Goal: Understand process/instructions: Learn about a topic

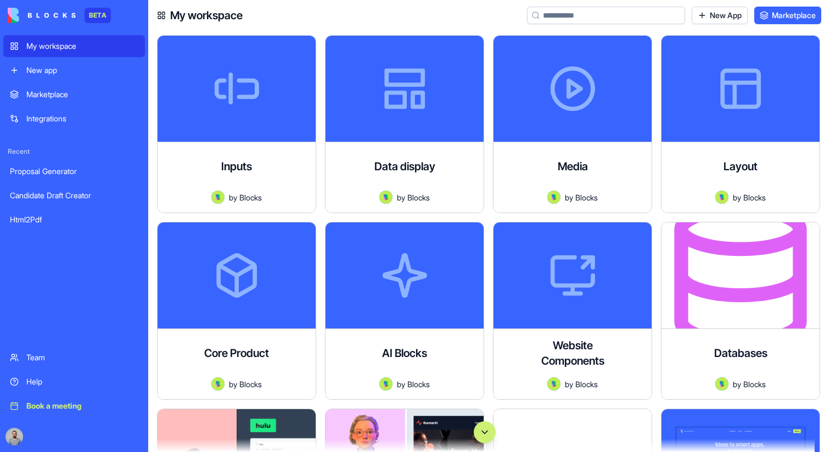
click at [481, 425] on button "Scroll to bottom" at bounding box center [485, 432] width 22 height 22
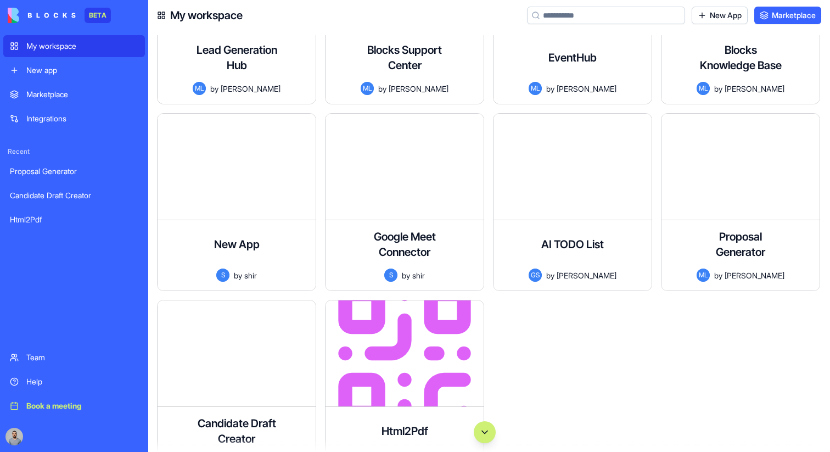
scroll to position [79372, 0]
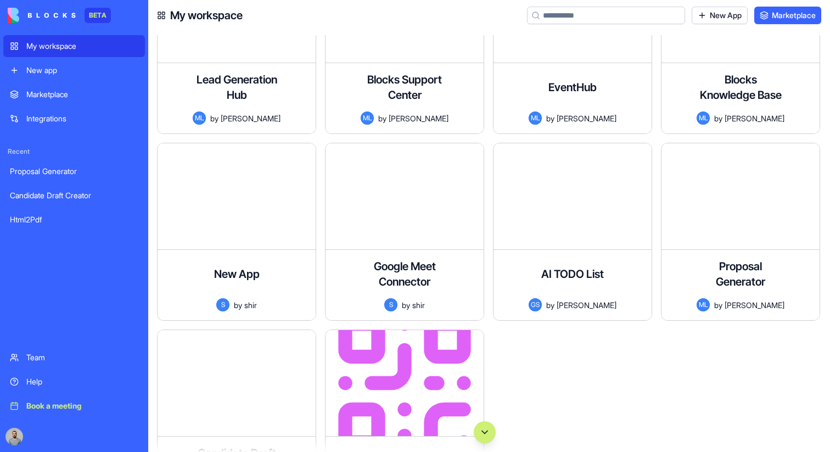
click at [85, 109] on link "Integrations" at bounding box center [74, 119] width 142 height 22
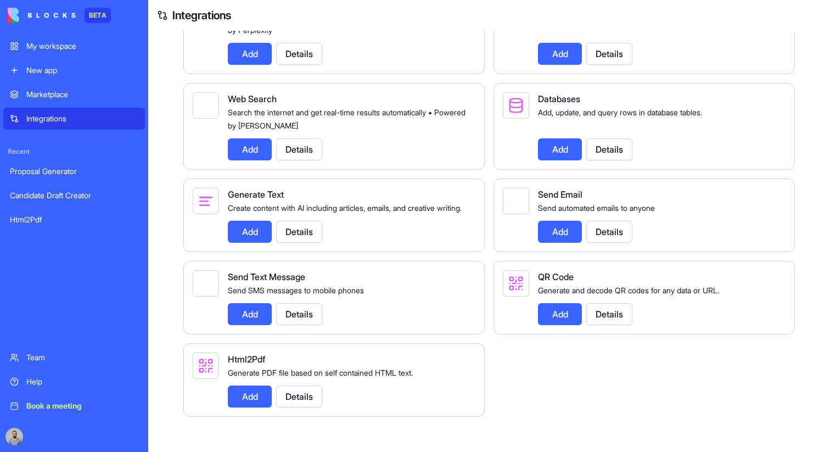
scroll to position [1360, 0]
click at [433, 215] on div "Generate Text Create content with AI including articles, emails, and creative w…" at bounding box center [347, 215] width 239 height 55
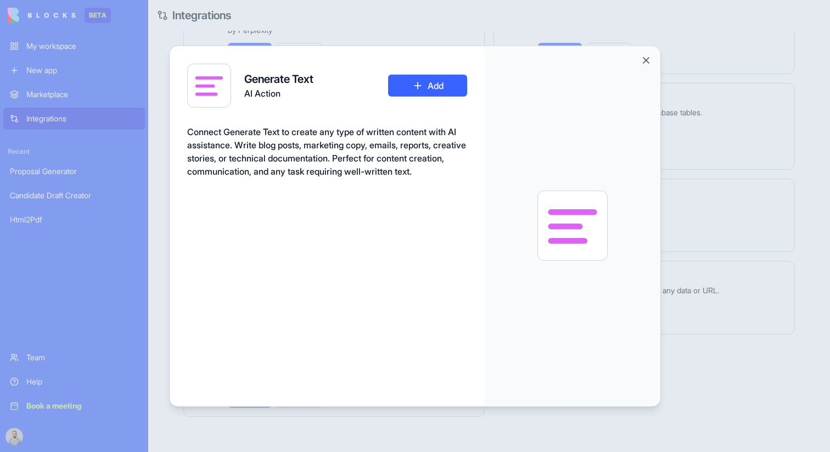
click at [730, 139] on div at bounding box center [415, 226] width 830 height 452
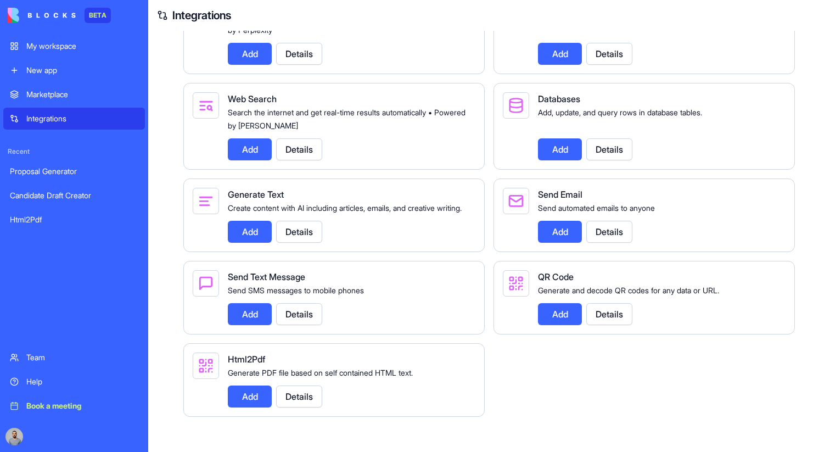
click at [35, 55] on link "My workspace" at bounding box center [74, 46] width 142 height 22
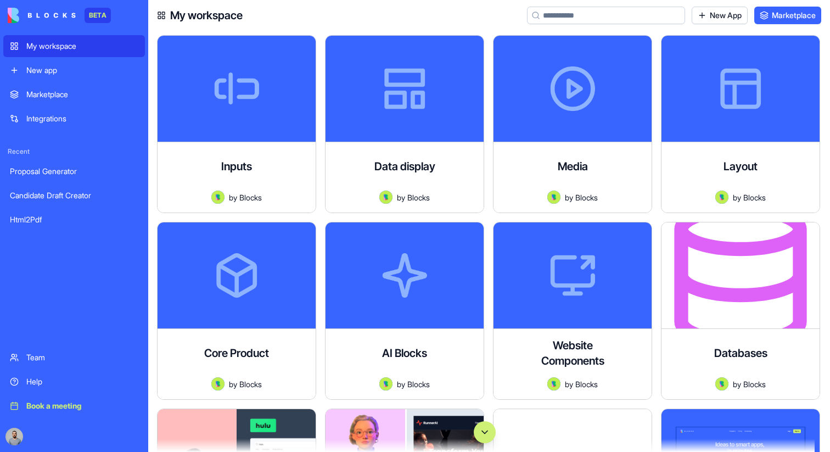
click at [487, 429] on button "Scroll to bottom" at bounding box center [485, 432] width 22 height 22
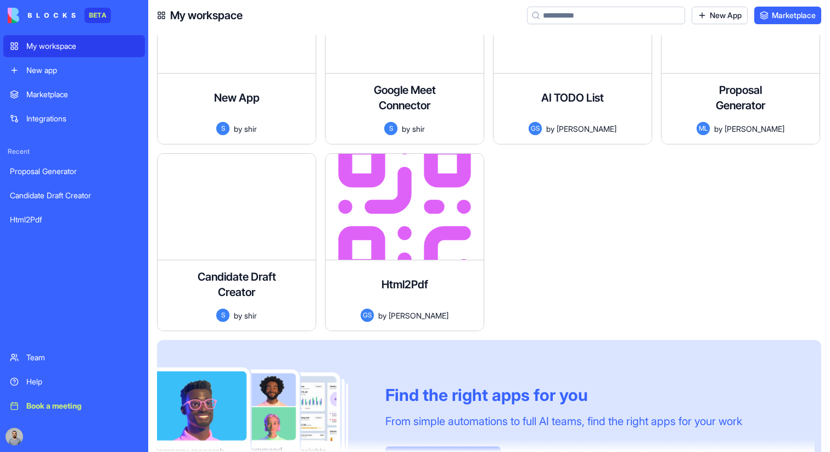
scroll to position [79454, 0]
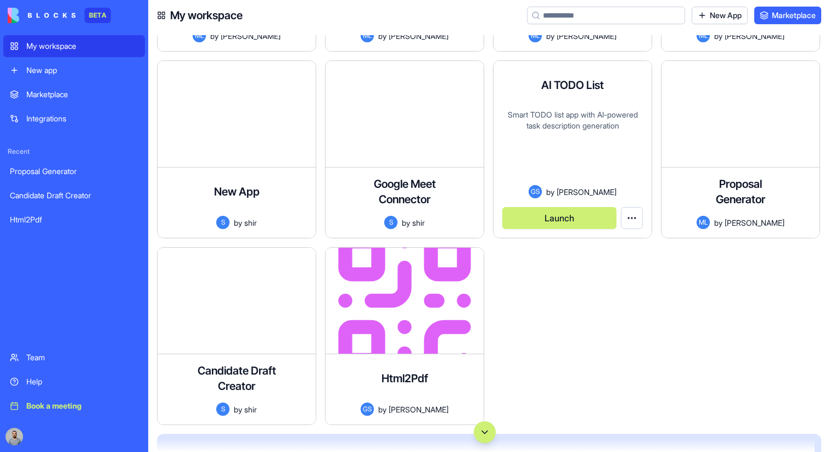
click at [551, 217] on button "Launch" at bounding box center [559, 218] width 114 height 22
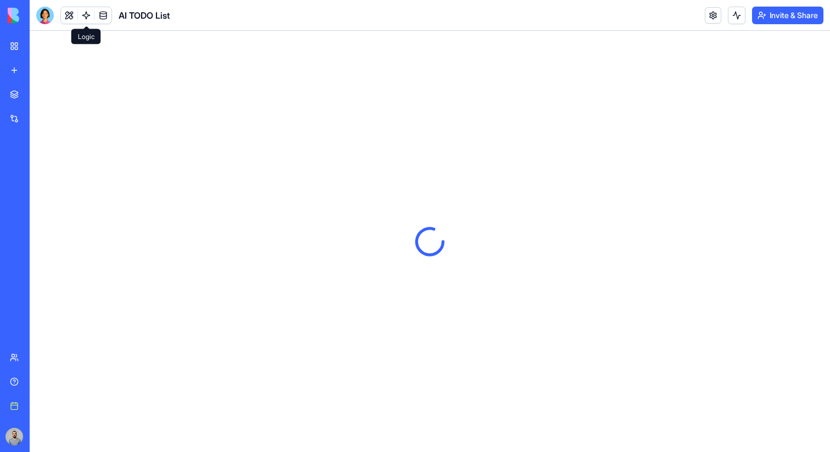
click at [89, 15] on link at bounding box center [86, 15] width 16 height 16
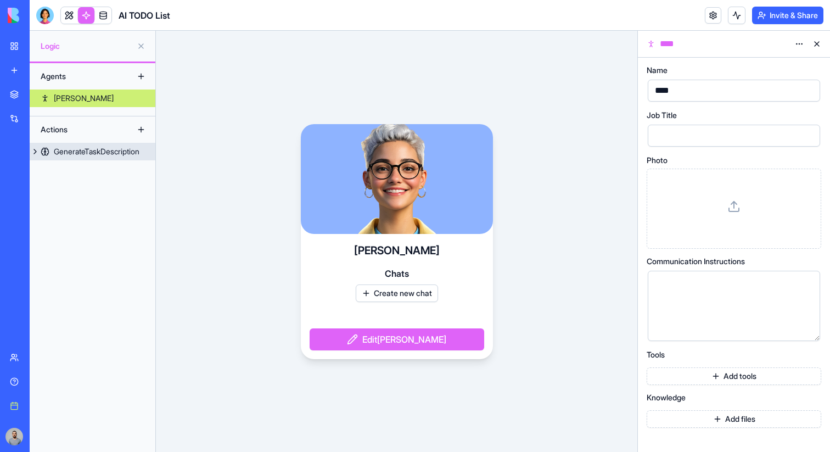
click at [106, 154] on div "GenerateTaskDescription" at bounding box center [97, 151] width 86 height 11
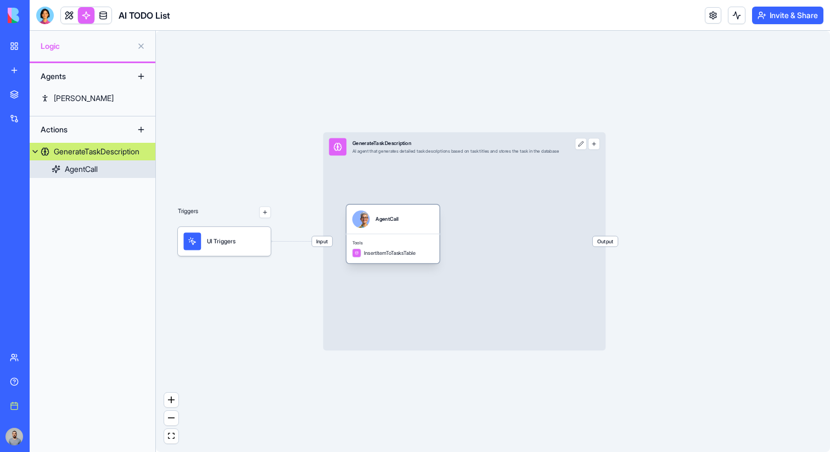
click at [410, 236] on div "Tools InsertItemToTasksTable" at bounding box center [392, 249] width 93 height 30
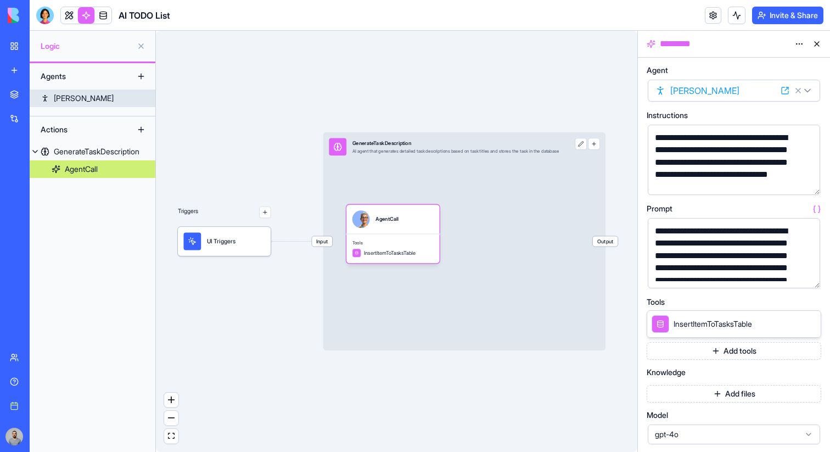
click at [110, 93] on link "[PERSON_NAME]" at bounding box center [93, 98] width 126 height 18
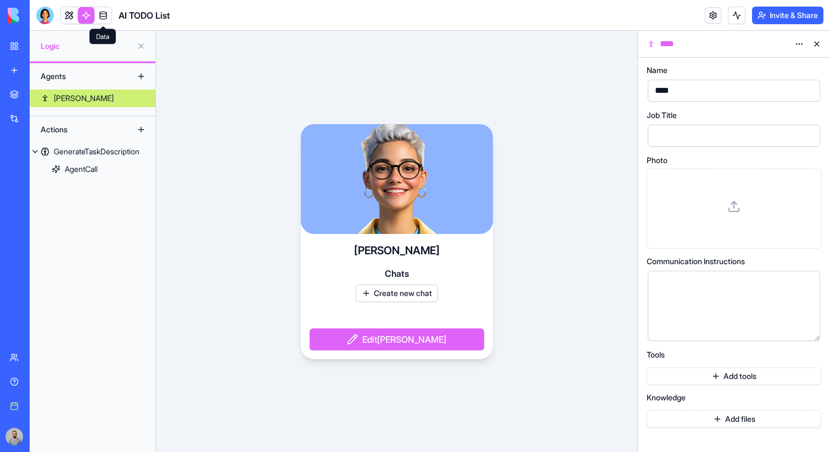
click at [102, 22] on body "BETA My workspace New app Marketplace Integrations Recent Proposal Generator Ca…" at bounding box center [415, 226] width 830 height 452
click at [105, 11] on link at bounding box center [103, 15] width 16 height 16
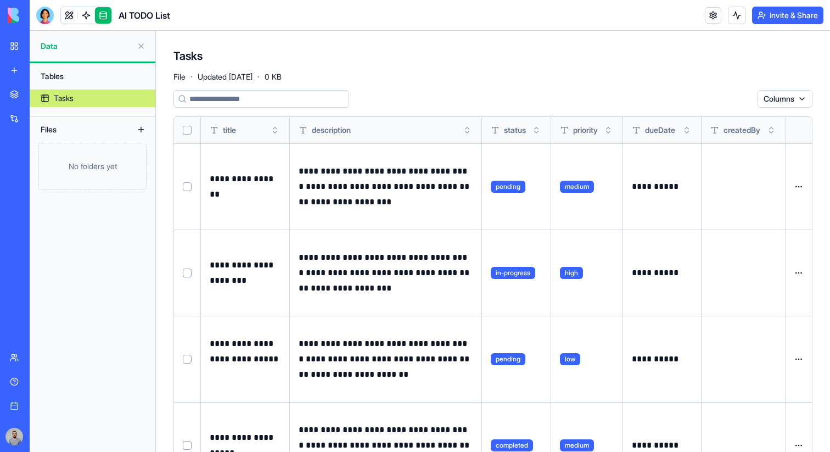
click at [115, 156] on div "No folders yet" at bounding box center [92, 166] width 108 height 47
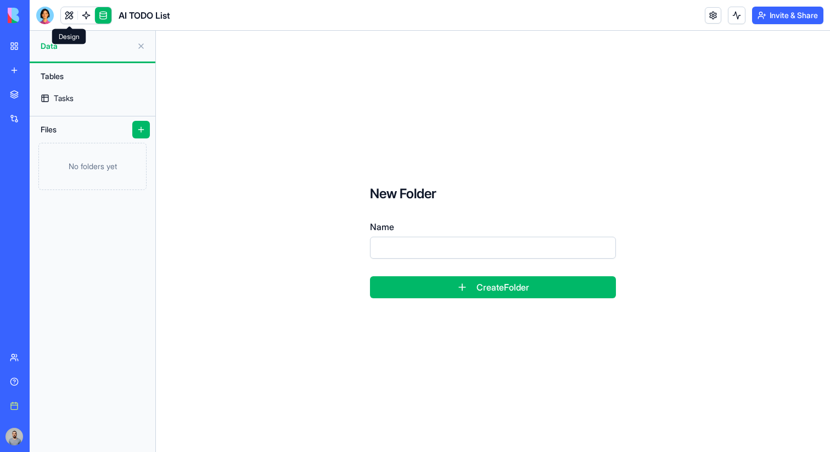
click at [64, 13] on link at bounding box center [69, 15] width 16 height 16
